Goal: Information Seeking & Learning: Learn about a topic

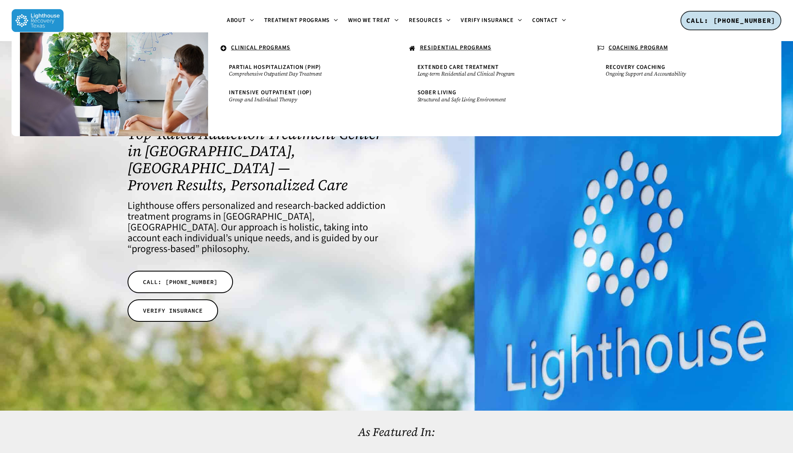
click at [444, 47] on u "RESIDENTIAL PROGRAMS" at bounding box center [455, 48] width 71 height 8
click at [448, 66] on span "Extended Care Treatment" at bounding box center [458, 67] width 81 height 8
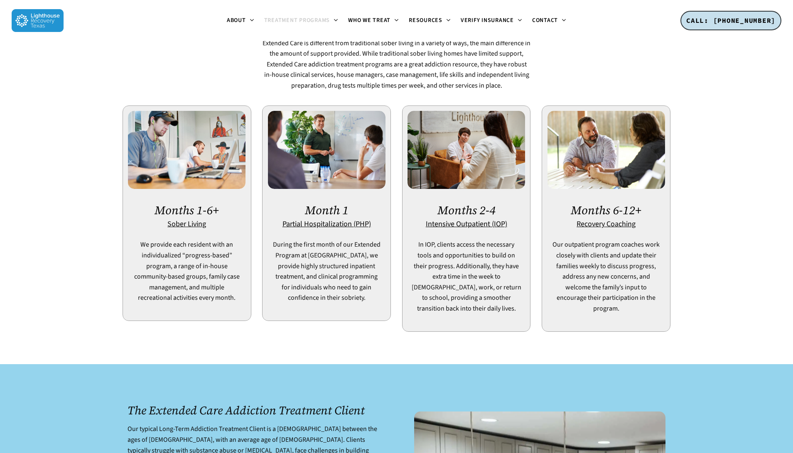
scroll to position [395, 0]
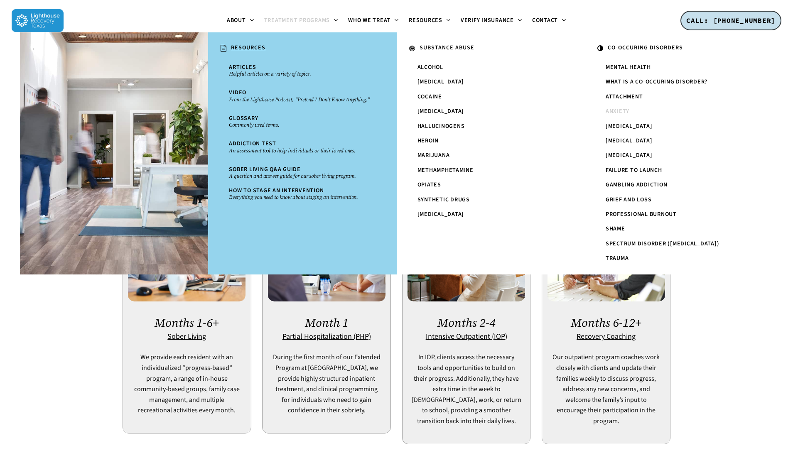
click at [616, 109] on span "Anxiety" at bounding box center [618, 111] width 24 height 8
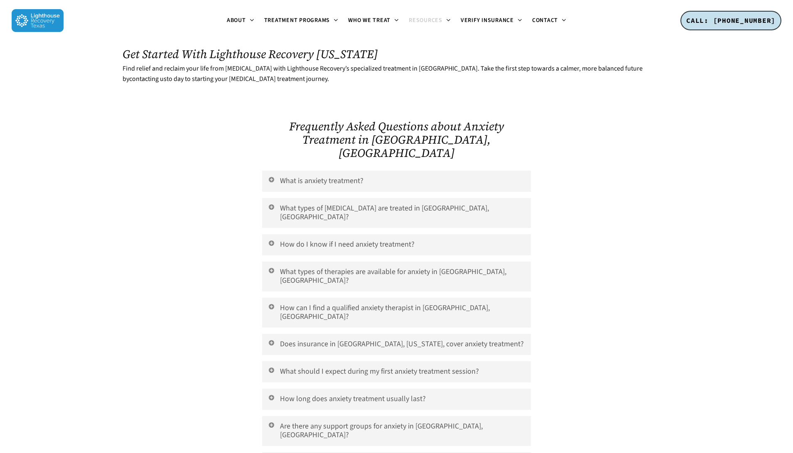
scroll to position [1803, 0]
click at [283, 170] on link "What is anxiety treatment?" at bounding box center [396, 180] width 268 height 21
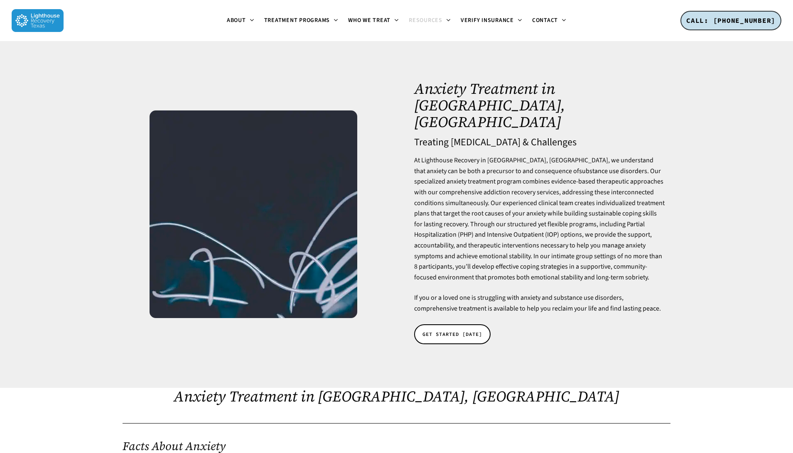
scroll to position [0, 0]
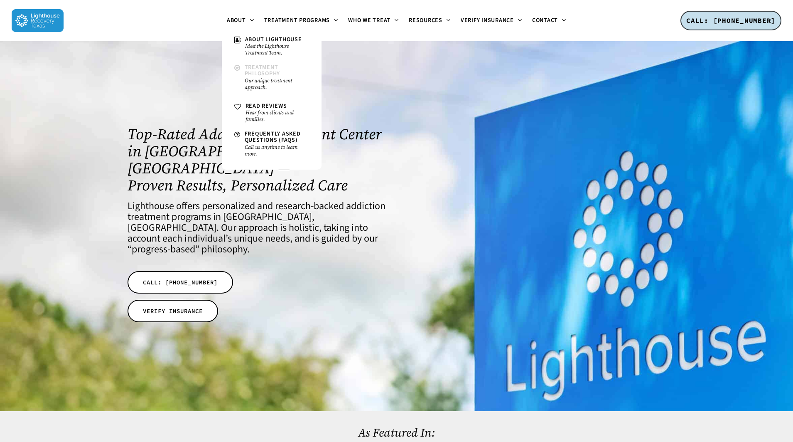
click at [264, 69] on span "Treatment Philosophy" at bounding box center [263, 70] width 36 height 15
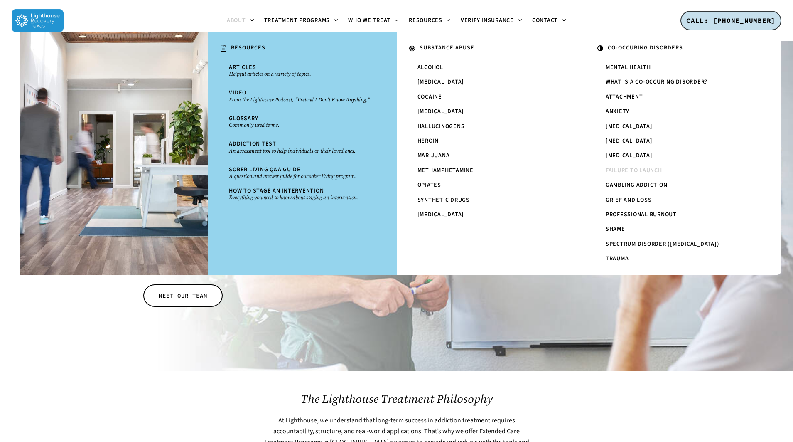
click at [647, 167] on span "Failure to Launch" at bounding box center [634, 170] width 56 height 8
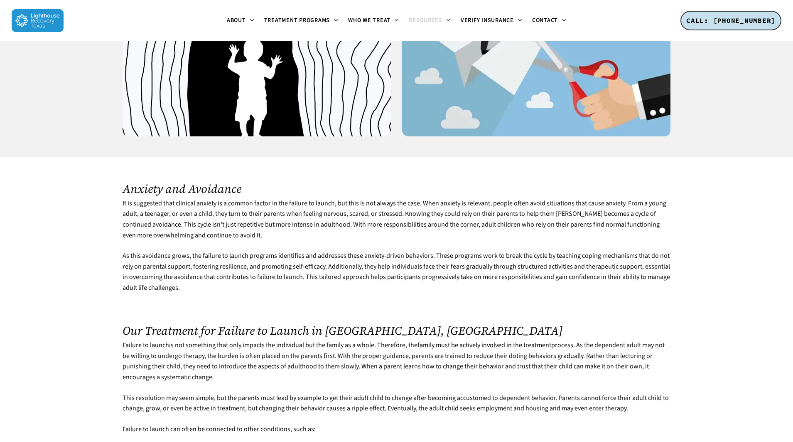
scroll to position [943, 0]
